Goal: Information Seeking & Learning: Learn about a topic

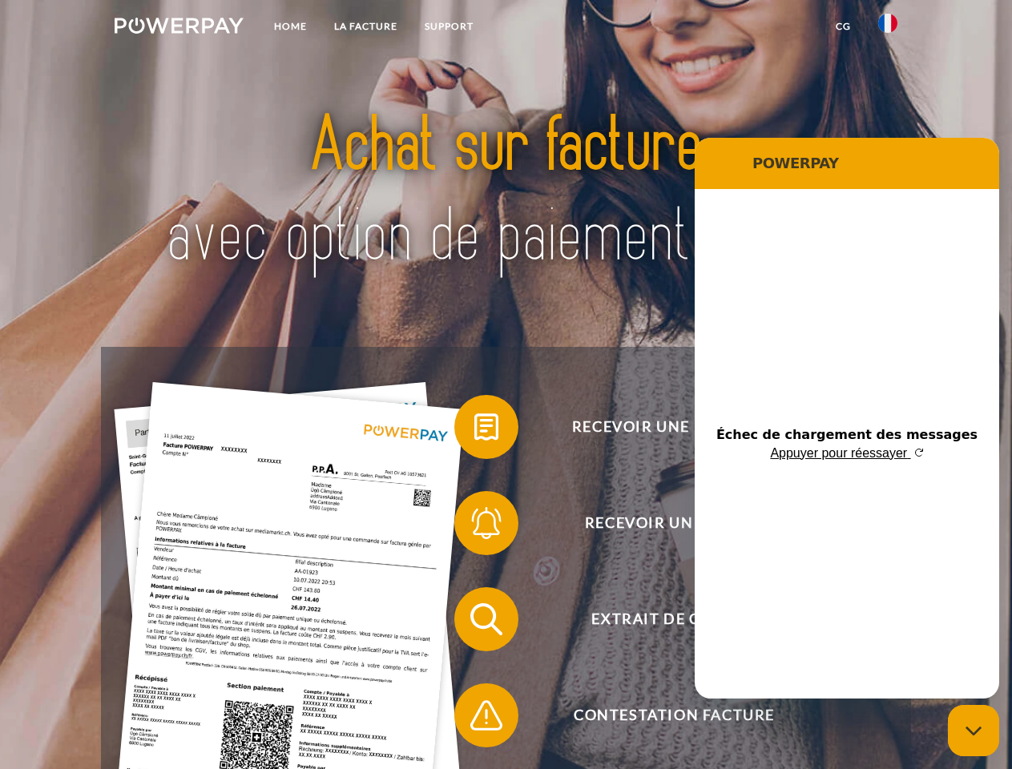
click at [179, 28] on img at bounding box center [179, 26] width 129 height 16
click at [888, 28] on img at bounding box center [887, 23] width 19 height 19
click at [843, 26] on link "CG" at bounding box center [843, 26] width 42 height 29
click at [474, 430] on span at bounding box center [462, 427] width 80 height 80
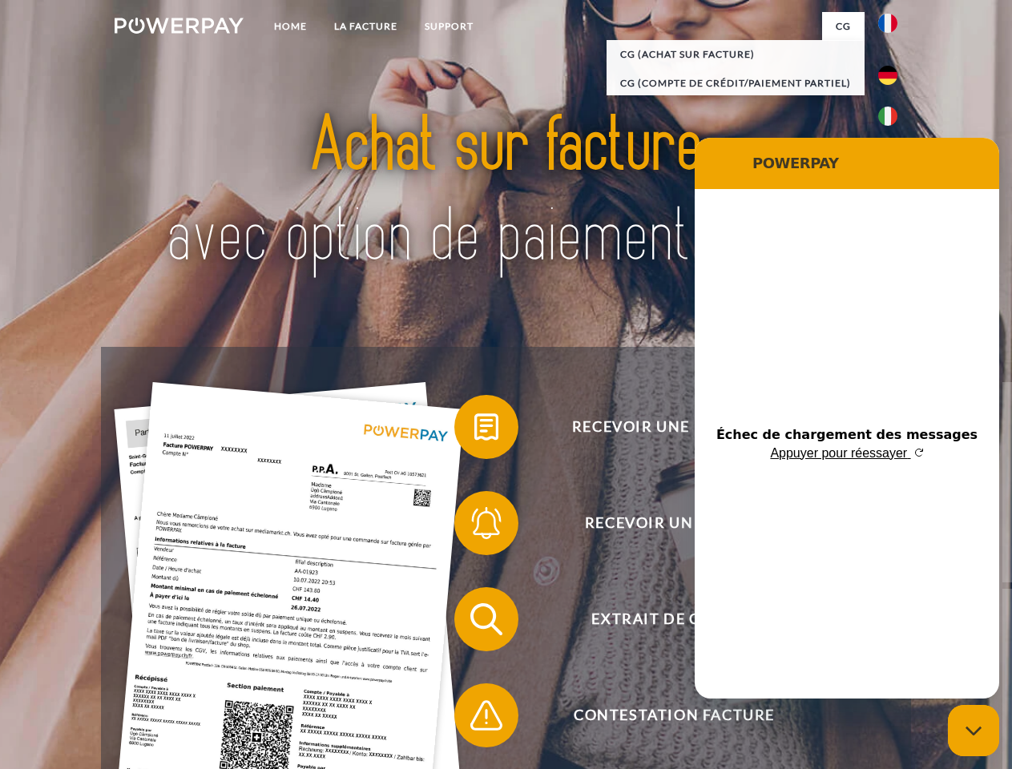
click at [474, 527] on div "Recevoir une facture ? Recevoir un rappel? Extrait de compte retour" at bounding box center [505, 667] width 809 height 641
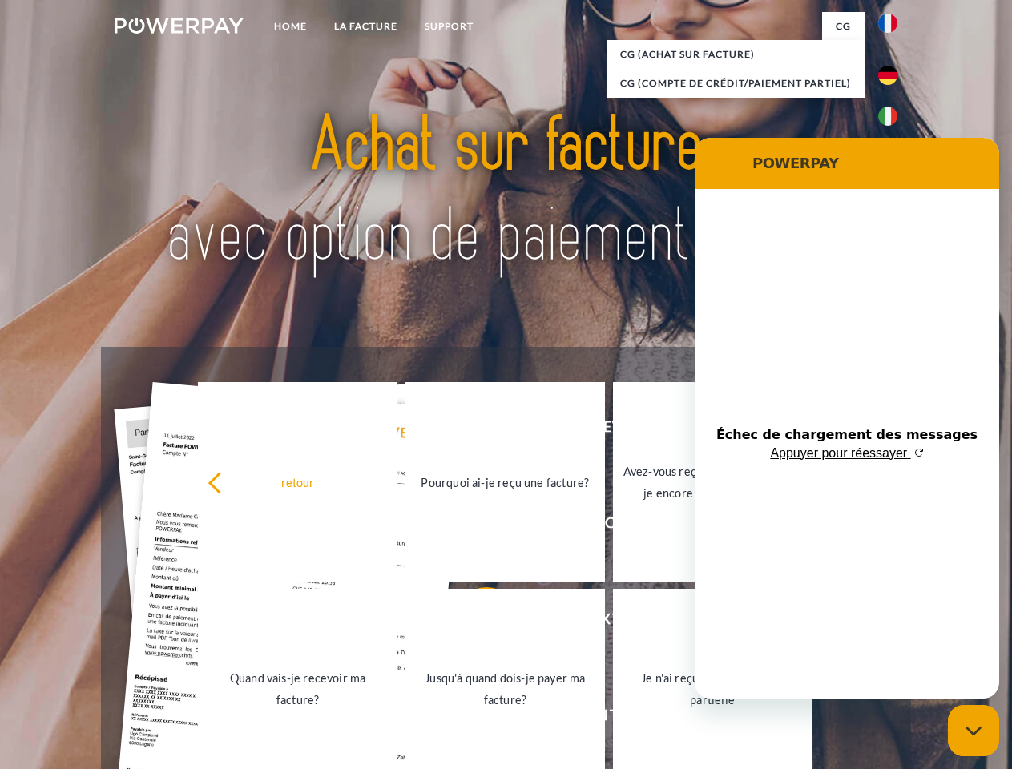
click at [474, 623] on link "Jusqu'à quand dois-je payer ma facture?" at bounding box center [506, 689] width 200 height 200
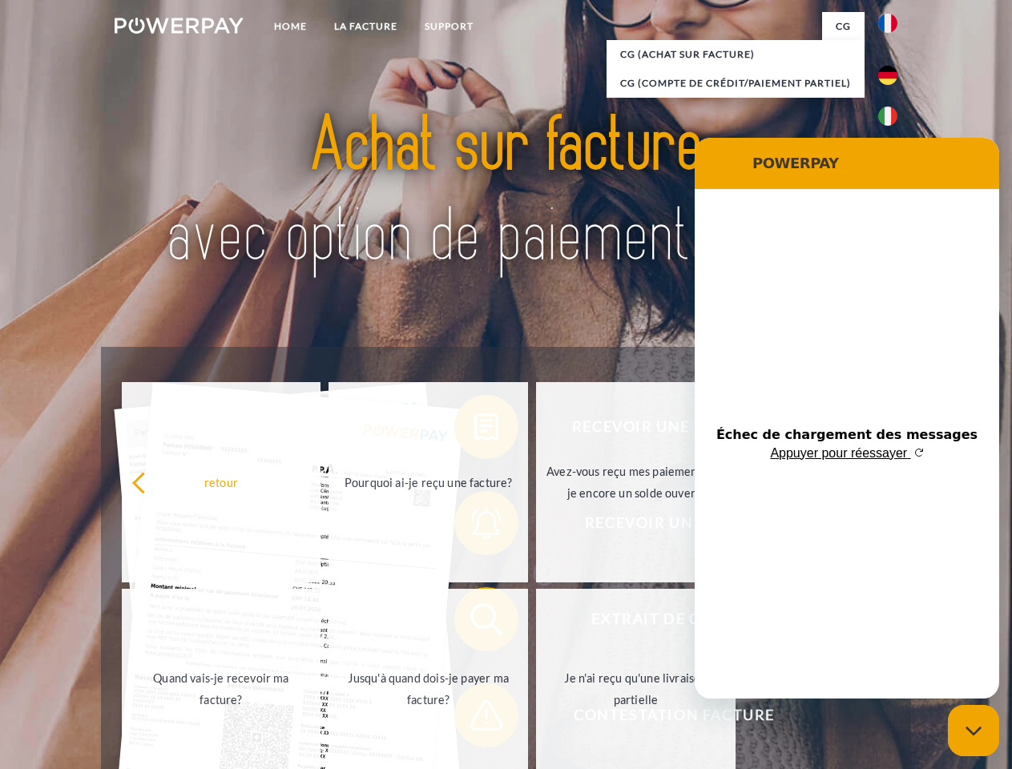
click at [474, 719] on span at bounding box center [462, 716] width 80 height 80
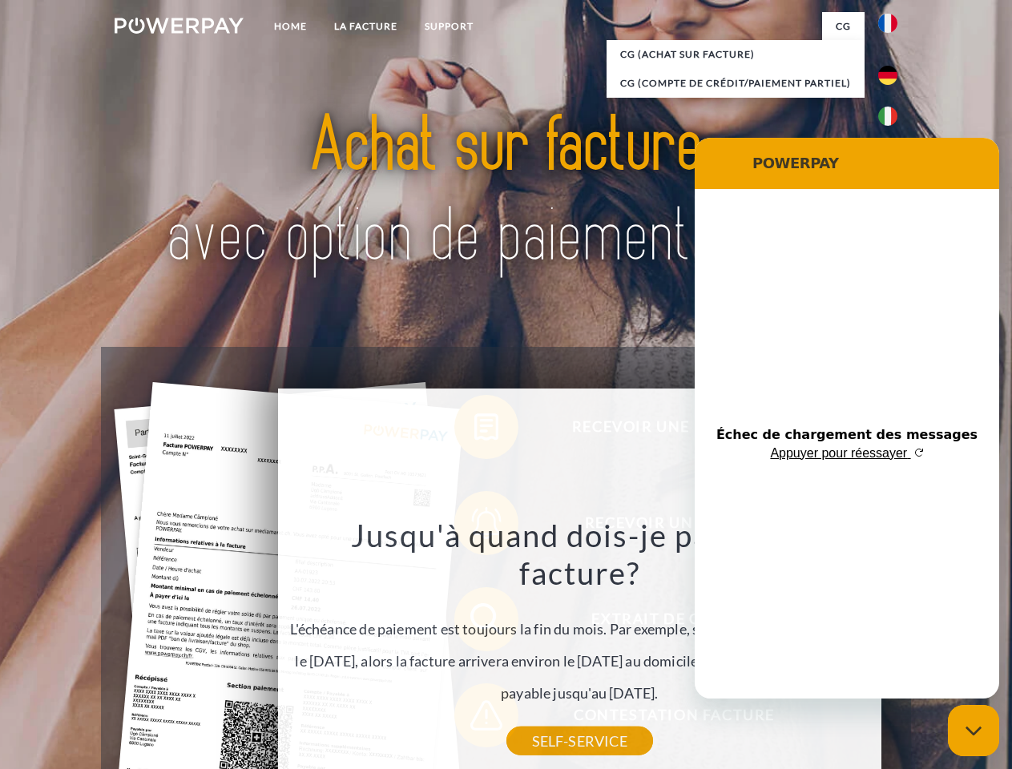
click at [974, 731] on icon "Fermer la fenêtre de messagerie" at bounding box center [974, 731] width 17 height 10
